Goal: Task Accomplishment & Management: Manage account settings

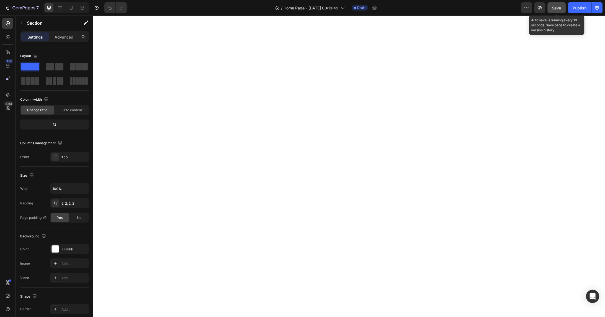
click at [554, 7] on span "Save" at bounding box center [557, 8] width 9 height 5
click at [554, 6] on span "Save" at bounding box center [557, 8] width 9 height 5
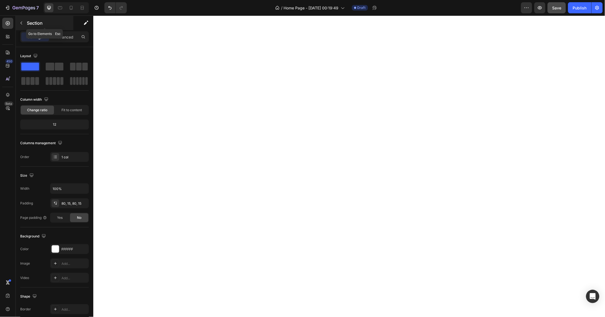
click at [22, 22] on icon "button" at bounding box center [21, 23] width 4 height 4
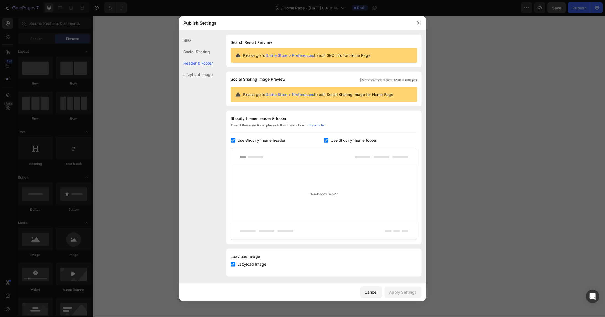
scroll to position [1, 0]
click at [322, 124] on link "this article" at bounding box center [316, 124] width 16 height 4
click at [421, 22] on button "button" at bounding box center [419, 23] width 9 height 9
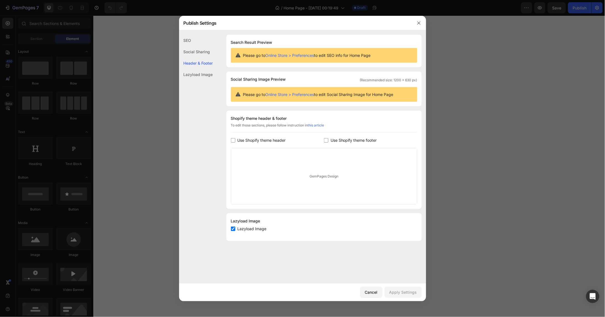
click at [235, 138] on input "checkbox" at bounding box center [233, 140] width 4 height 4
checkbox input "true"
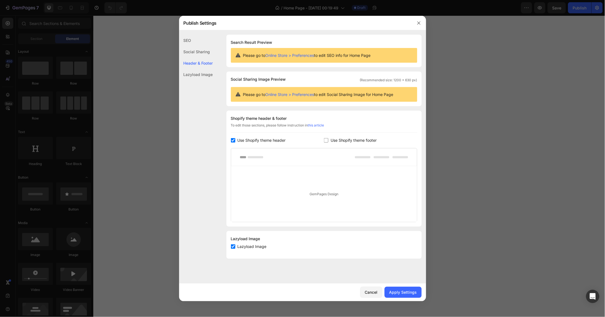
click at [328, 139] on input "checkbox" at bounding box center [326, 140] width 4 height 4
checkbox input "true"
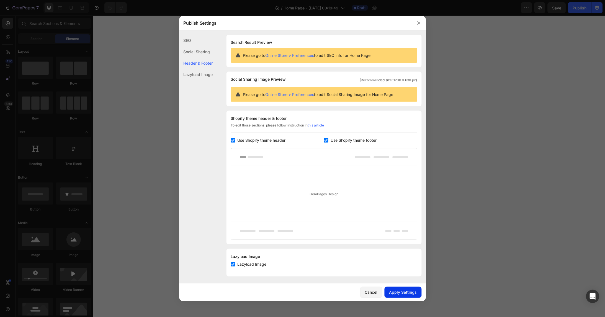
click at [400, 293] on div "Apply Settings" at bounding box center [404, 292] width 28 height 6
click at [503, 109] on div at bounding box center [302, 158] width 605 height 317
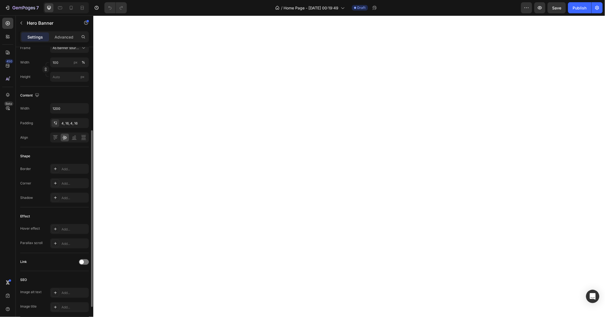
scroll to position [176, 0]
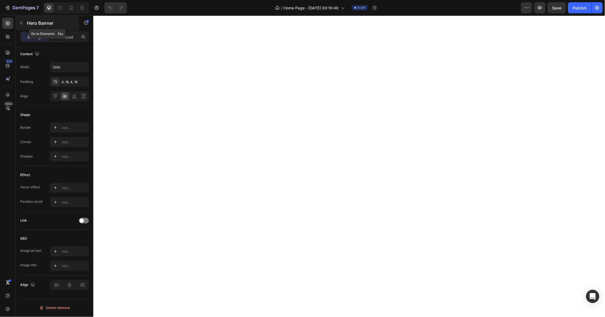
click at [20, 23] on icon "button" at bounding box center [21, 23] width 4 height 4
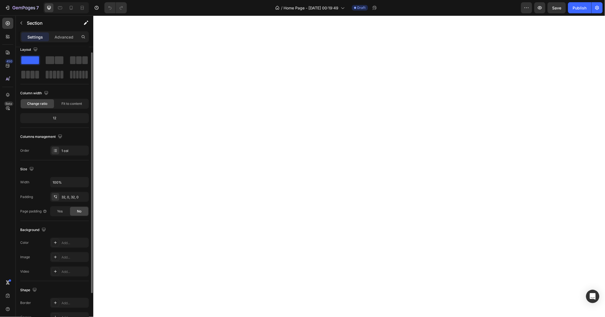
scroll to position [0, 0]
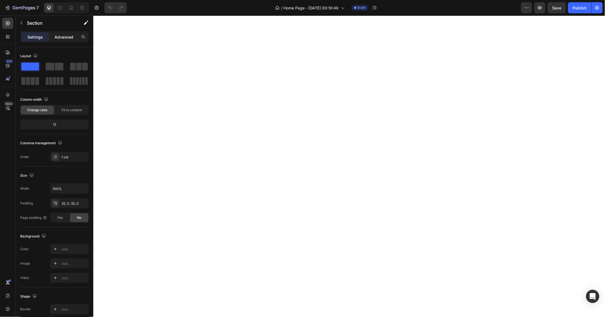
click at [62, 36] on p "Advanced" at bounding box center [64, 37] width 19 height 6
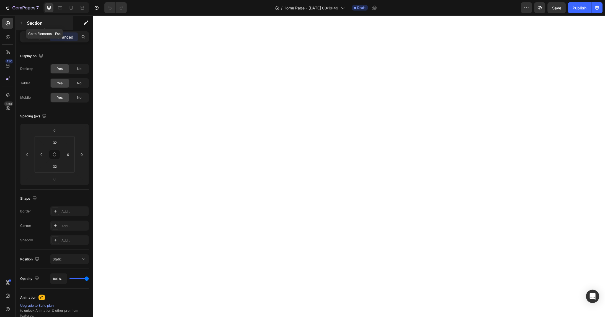
click at [19, 24] on icon "button" at bounding box center [21, 23] width 4 height 4
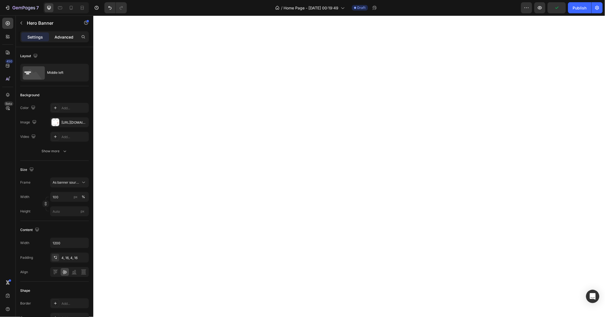
click at [66, 37] on p "Advanced" at bounding box center [64, 37] width 19 height 6
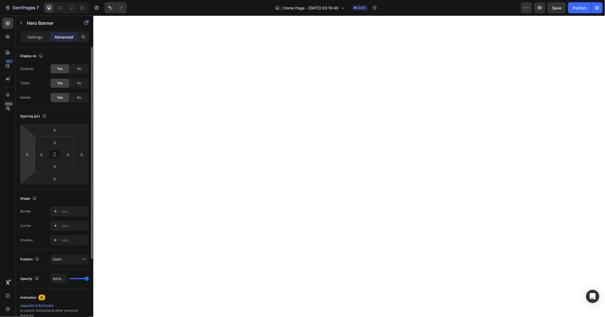
scroll to position [64, 0]
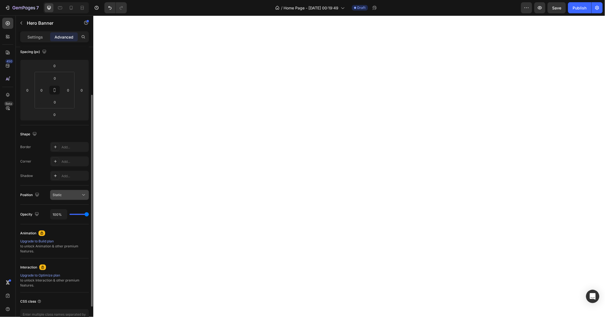
click at [60, 193] on span "Static" at bounding box center [57, 195] width 9 height 4
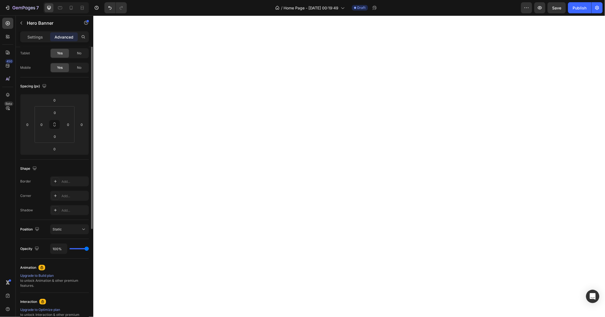
scroll to position [0, 0]
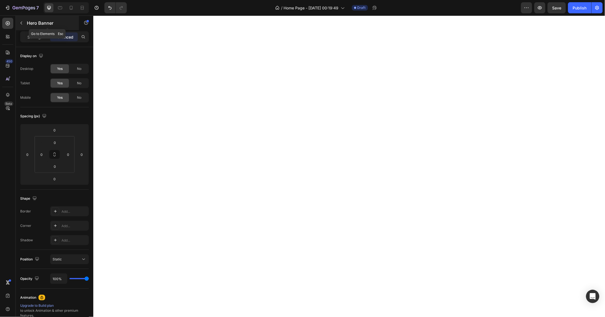
click at [24, 22] on button "button" at bounding box center [21, 23] width 9 height 9
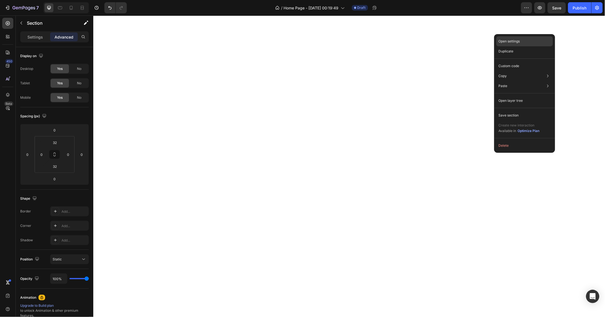
click at [507, 41] on p "Open settings" at bounding box center [509, 41] width 21 height 5
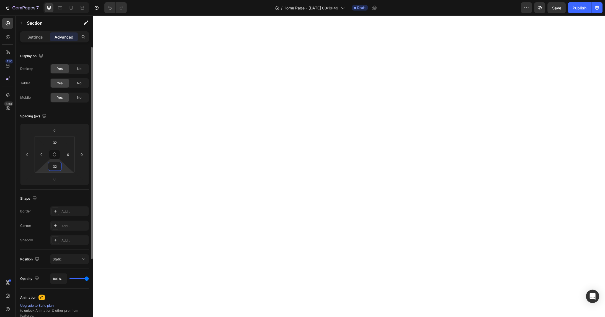
click at [58, 167] on input "32" at bounding box center [54, 166] width 11 height 8
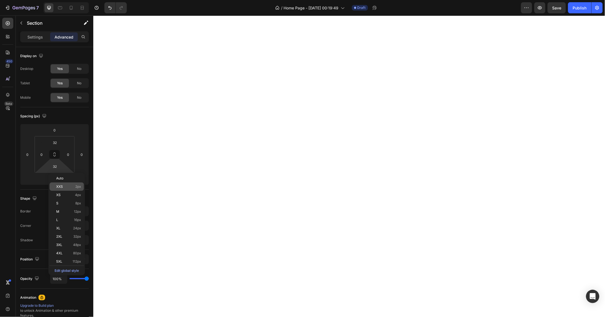
type input "2"
click at [65, 187] on p "XXS 2px" at bounding box center [68, 187] width 25 height 4
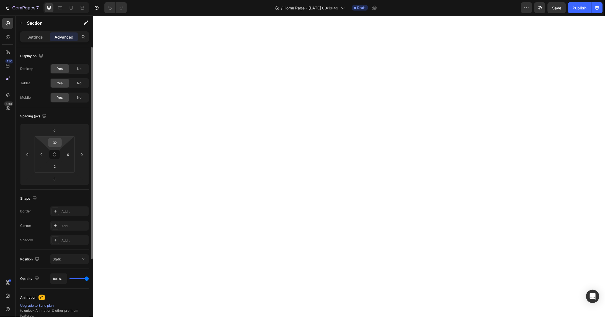
click at [59, 141] on input "32" at bounding box center [54, 142] width 11 height 8
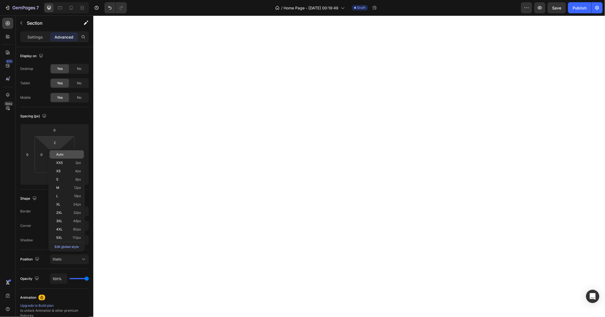
click at [64, 156] on div "Auto" at bounding box center [67, 154] width 34 height 8
type input "Auto"
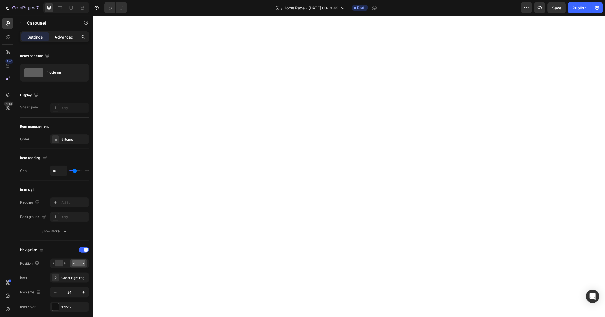
click at [70, 37] on p "Advanced" at bounding box center [64, 37] width 19 height 6
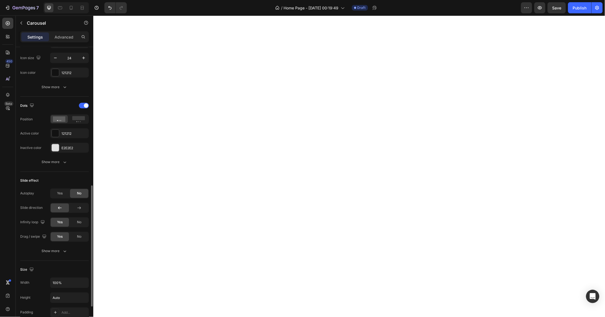
scroll to position [262, 0]
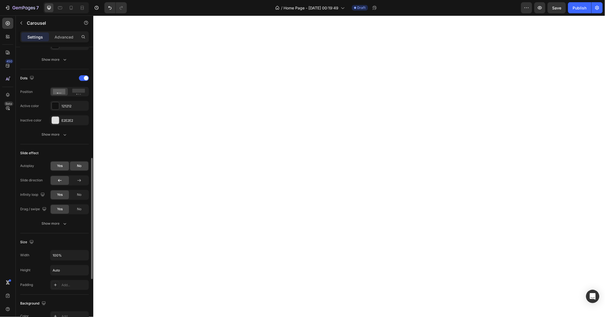
click at [63, 167] on div "Yes" at bounding box center [60, 166] width 18 height 9
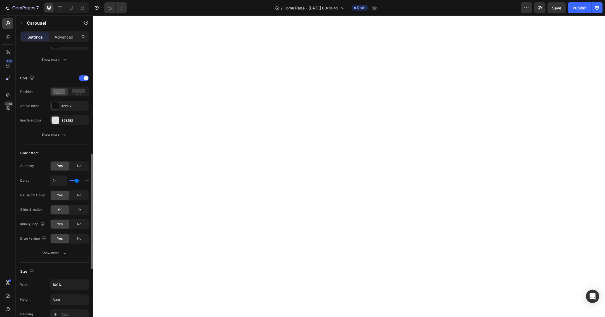
type input "2.1s"
type input "2.1"
type input "2.2s"
type input "2.2"
type input "2.3s"
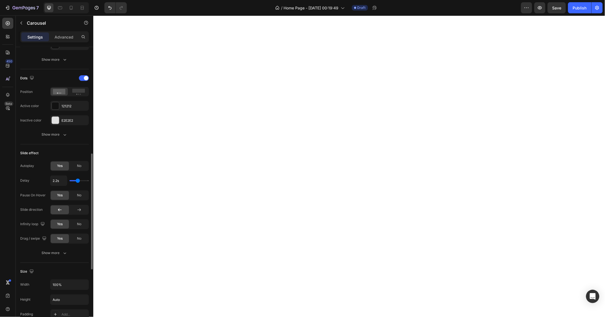
type input "2.3"
type input "2.4s"
type input "2.4"
type input "2.5s"
type input "2.5"
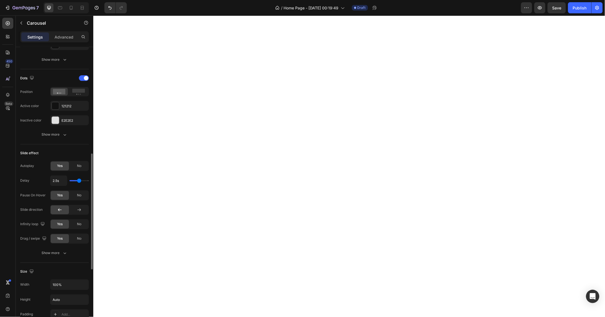
type input "2.6s"
type input "2.6"
type input "2.7s"
type input "2.7"
type input "2.8s"
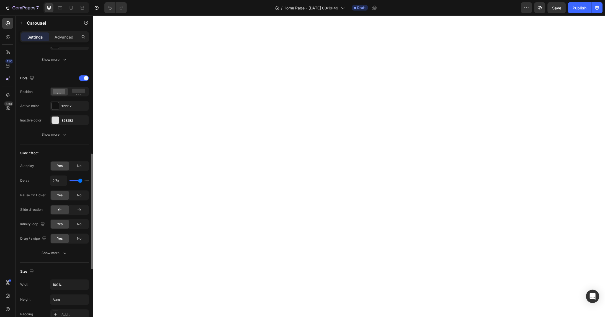
type input "2.8"
type input "2.9s"
type input "2.9"
type input "3s"
type input "3"
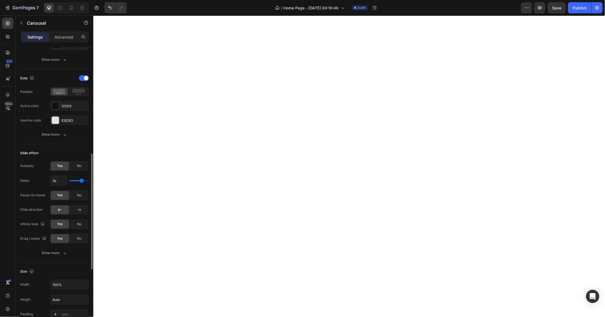
type input "3.1s"
type input "3.1"
type input "3.2s"
type input "3.2"
type input "3.3s"
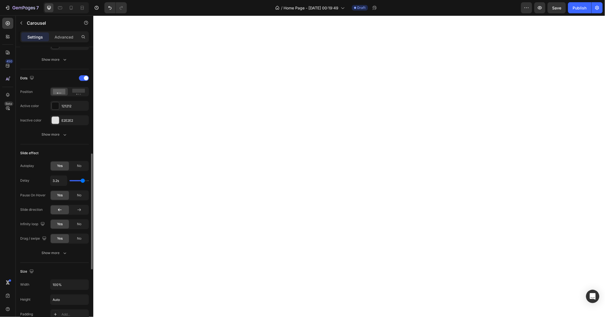
type input "3.3"
type input "3.2s"
type input "3.2"
type input "3.1s"
type input "3.1"
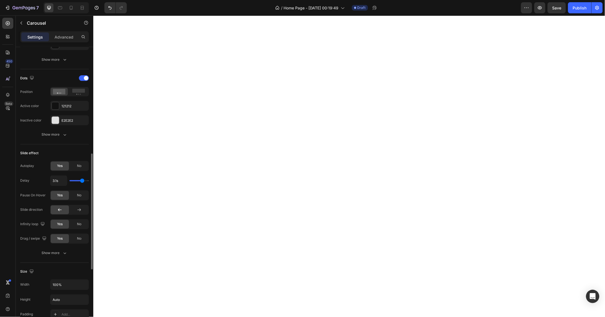
type input "3s"
drag, startPoint x: 76, startPoint y: 181, endPoint x: 81, endPoint y: 181, distance: 4.8
type input "3"
click at [81, 181] on input "range" at bounding box center [79, 180] width 19 height 1
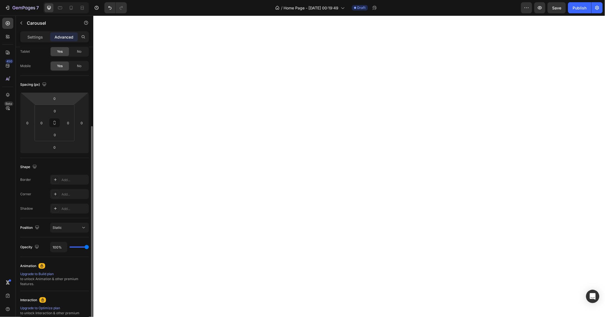
scroll to position [63, 0]
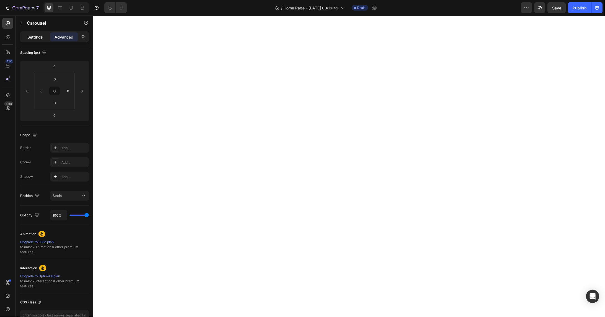
click at [33, 39] on p "Settings" at bounding box center [35, 37] width 16 height 6
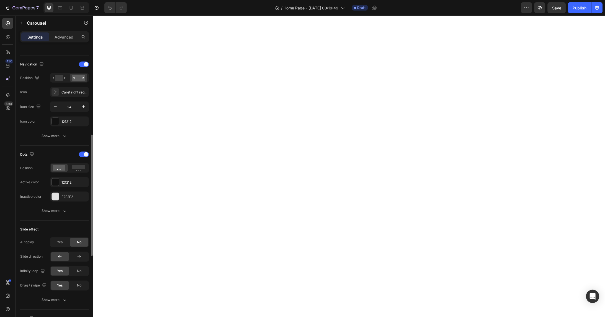
scroll to position [192, 0]
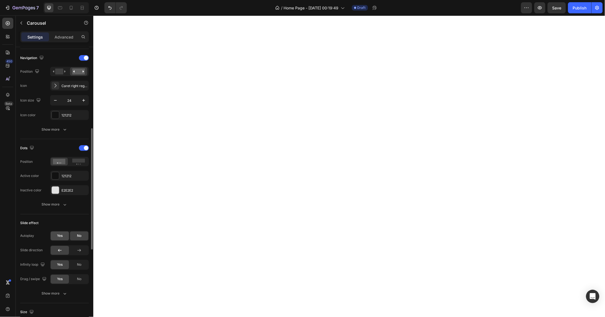
click at [57, 237] on span "Yes" at bounding box center [60, 235] width 6 height 5
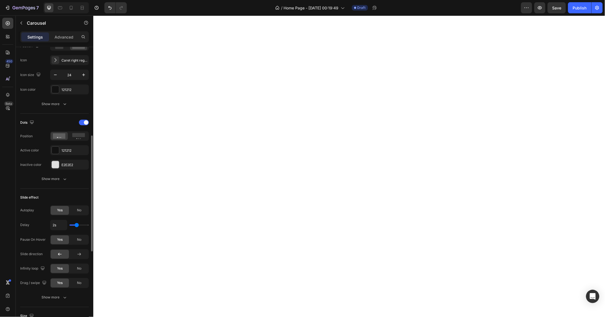
type input "2.1s"
type input "2.1"
type input "2.2s"
type input "2.2"
type input "2.3s"
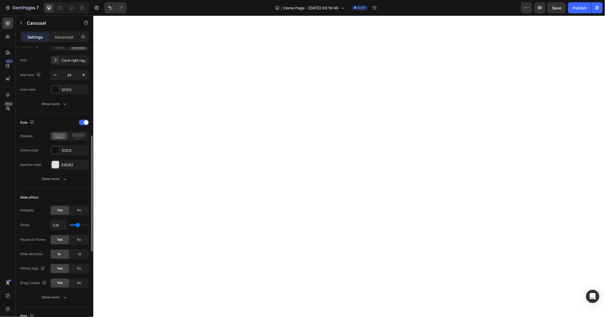
type input "2.3"
type input "2.4s"
type input "2.4"
type input "2.5s"
type input "2.5"
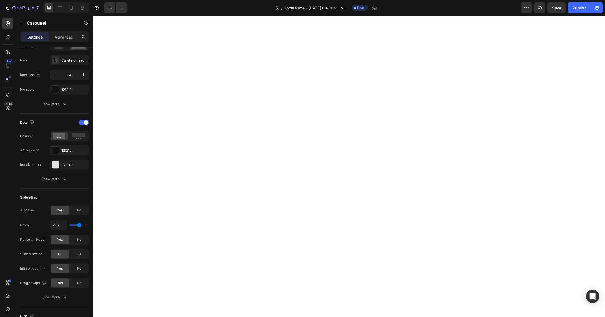
type input "2.6s"
type input "2.6"
type input "2.7s"
type input "2.7"
type input "2.8s"
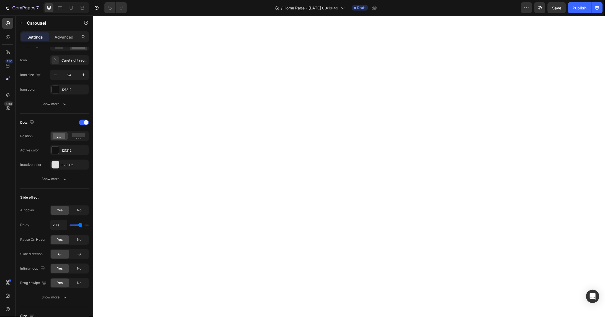
type input "2.8"
type input "2.9s"
type input "2.9"
type input "3s"
type input "3"
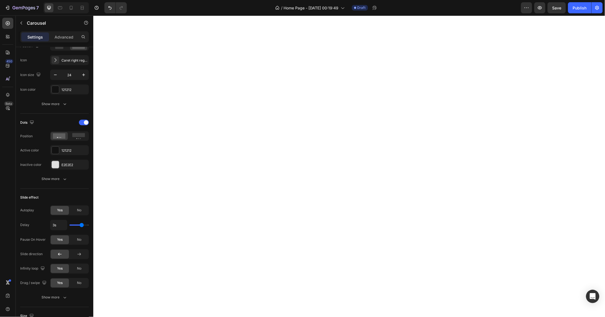
type input "3.1s"
type input "3.1"
type input "3s"
type input "3"
type input "2.9s"
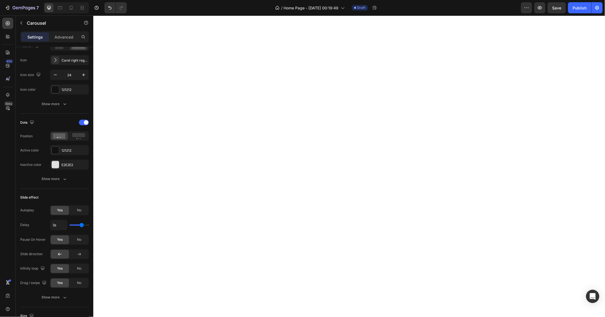
type input "2.9"
type input "3s"
drag, startPoint x: 77, startPoint y: 225, endPoint x: 81, endPoint y: 226, distance: 4.4
type input "3"
click at [81, 226] on input "range" at bounding box center [79, 224] width 19 height 1
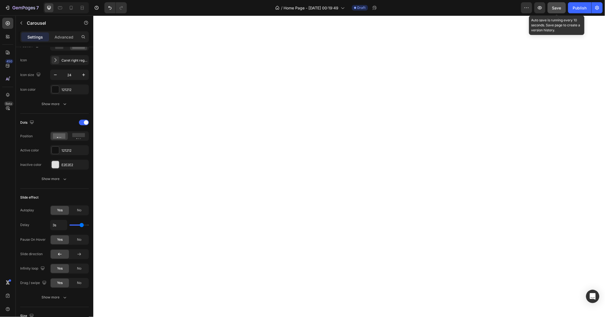
click at [561, 6] on span "Save" at bounding box center [557, 8] width 9 height 5
click at [542, 8] on icon "button" at bounding box center [541, 8] width 6 height 6
